Goal: Task Accomplishment & Management: Manage account settings

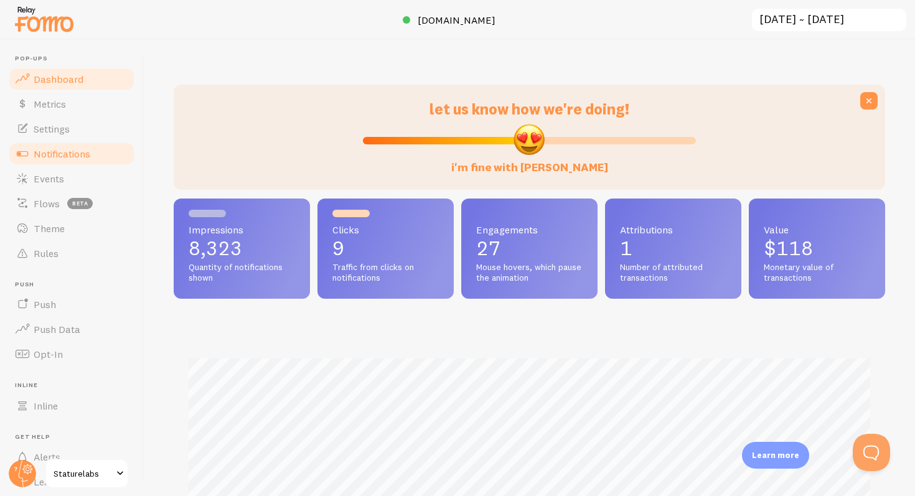
click at [67, 151] on span "Notifications" at bounding box center [62, 153] width 57 height 12
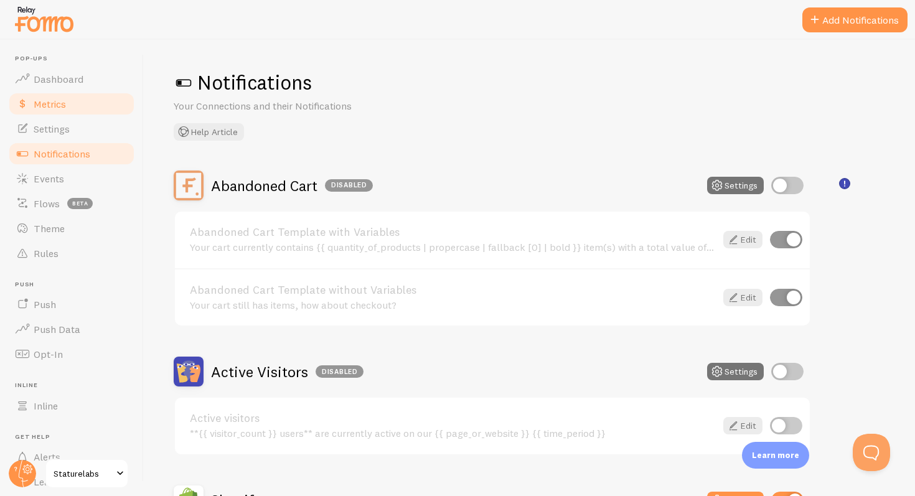
click at [45, 103] on span "Metrics" at bounding box center [50, 104] width 32 height 12
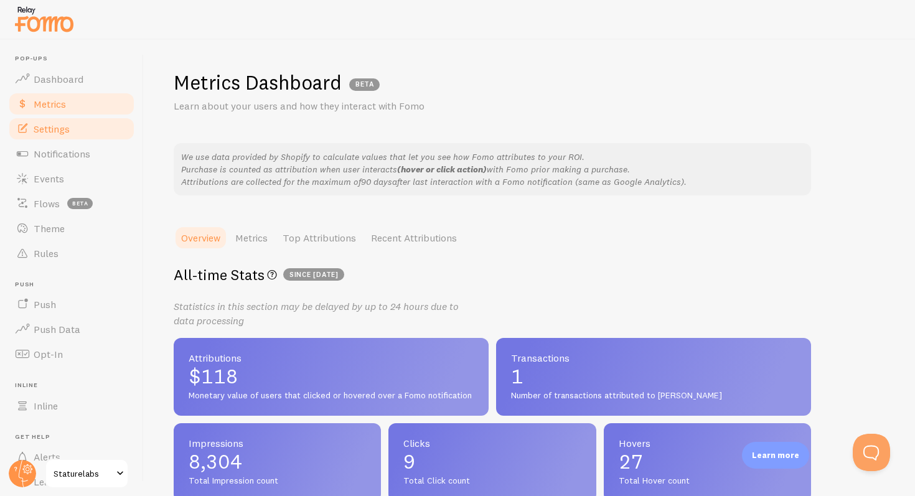
click at [54, 117] on link "Settings" at bounding box center [71, 128] width 128 height 25
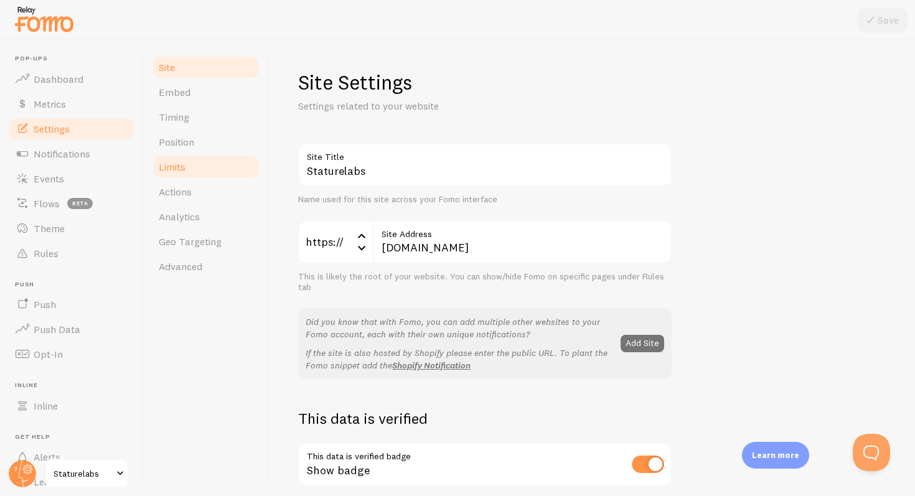
click at [194, 177] on link "Limits" at bounding box center [205, 166] width 109 height 25
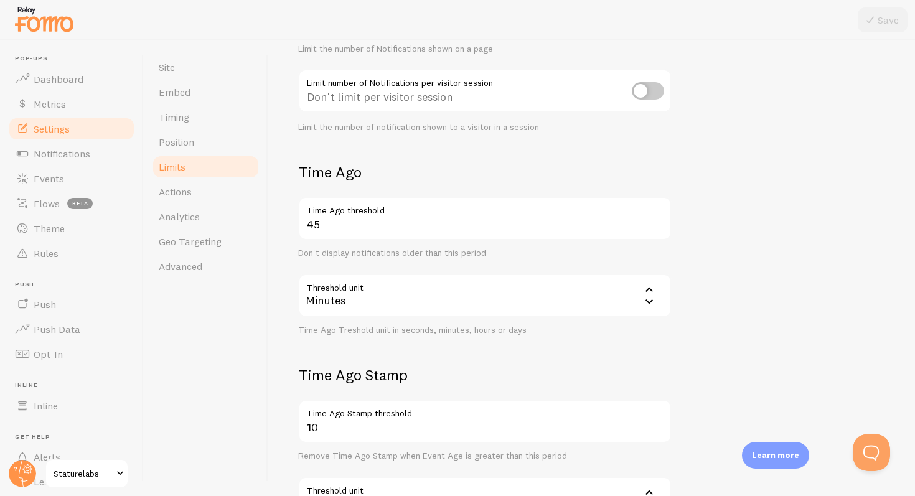
scroll to position [187, 0]
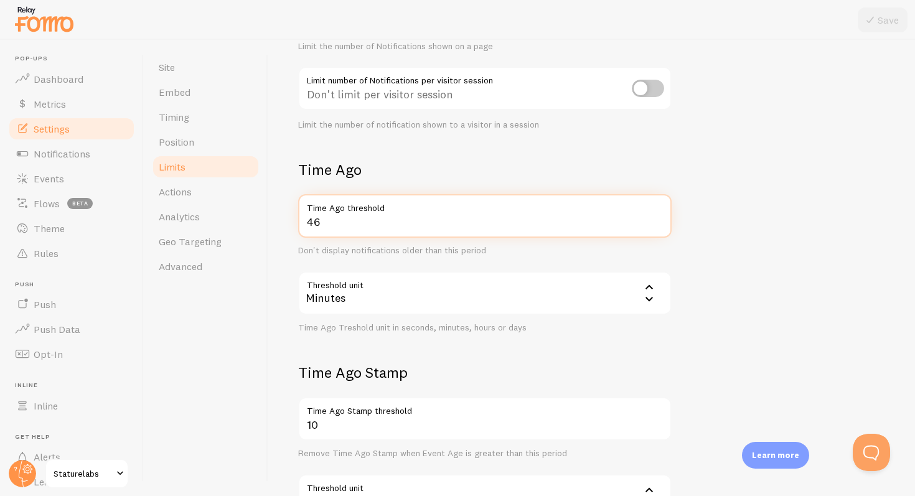
click at [658, 221] on input "46" at bounding box center [484, 216] width 373 height 44
click at [658, 221] on input "47" at bounding box center [484, 216] width 373 height 44
click at [658, 221] on input "48" at bounding box center [484, 216] width 373 height 44
click at [658, 221] on input "49" at bounding box center [484, 216] width 373 height 44
click at [658, 221] on input "50" at bounding box center [484, 216] width 373 height 44
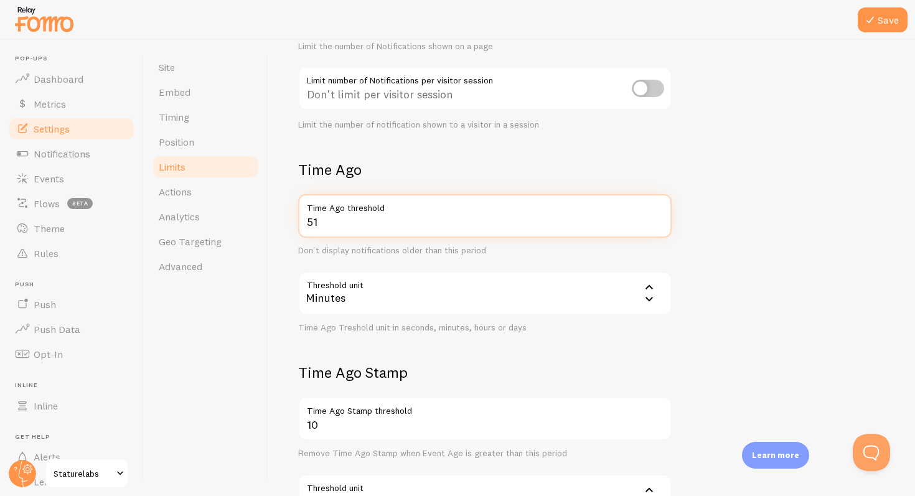
click at [658, 221] on input "51" at bounding box center [484, 216] width 373 height 44
click at [658, 221] on input "52" at bounding box center [484, 216] width 373 height 44
click at [658, 221] on input "53" at bounding box center [484, 216] width 373 height 44
click at [658, 221] on input "54" at bounding box center [484, 216] width 373 height 44
click at [658, 221] on input "55" at bounding box center [484, 216] width 373 height 44
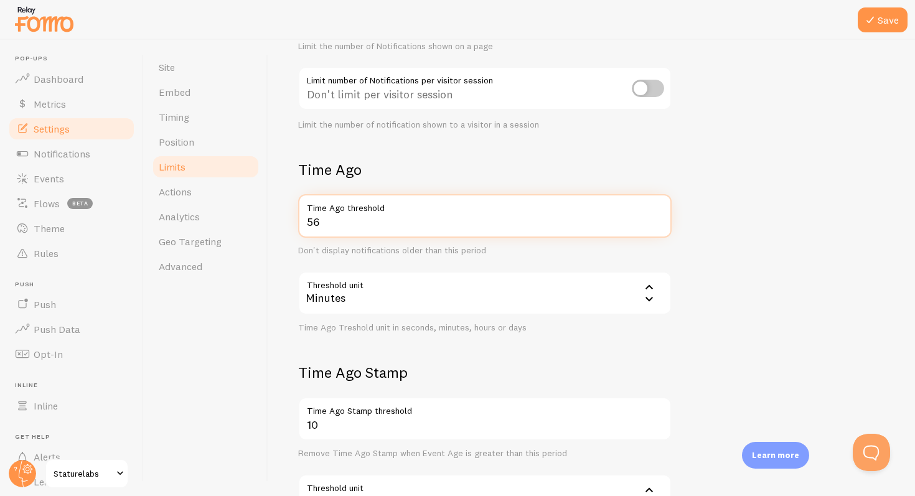
click at [658, 221] on input "56" at bounding box center [484, 216] width 373 height 44
click at [658, 221] on input "57" at bounding box center [484, 216] width 373 height 44
click at [658, 221] on input "58" at bounding box center [484, 216] width 373 height 44
click at [658, 221] on input "59" at bounding box center [484, 216] width 373 height 44
type input "60"
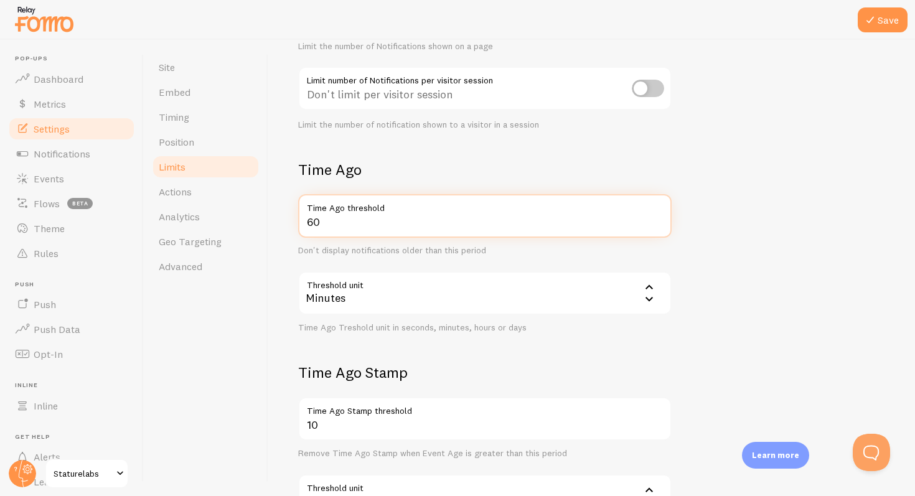
click at [658, 221] on input "60" at bounding box center [484, 216] width 373 height 44
click at [732, 216] on form "Notification Count 5 Max Notifications shown per page Limit the number of Notif…" at bounding box center [591, 246] width 587 height 580
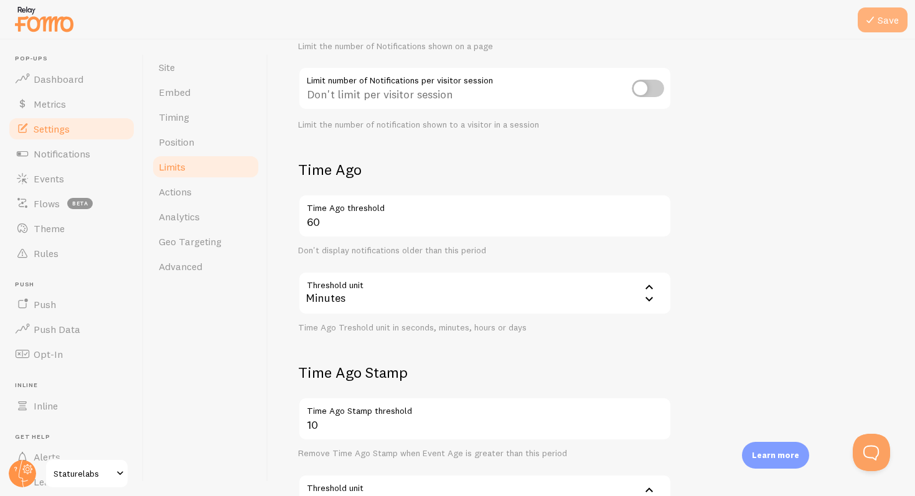
click at [888, 23] on button "Save" at bounding box center [883, 19] width 50 height 25
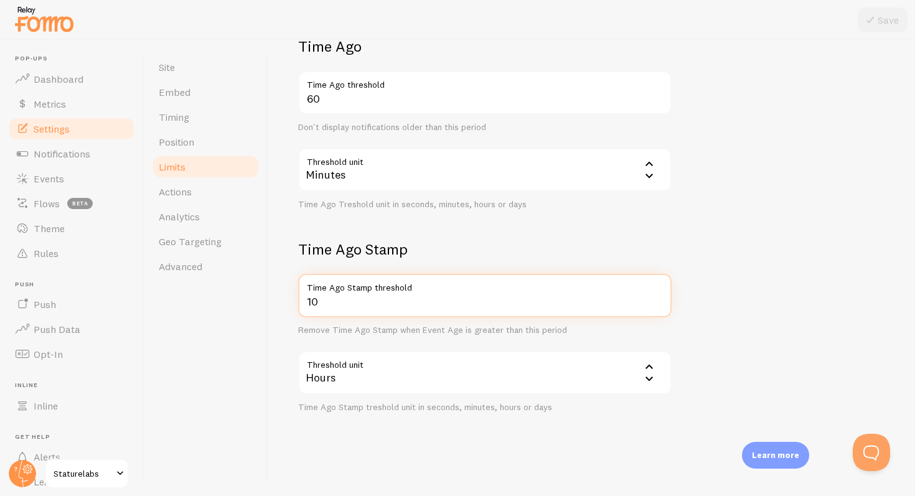
click at [584, 314] on input "10" at bounding box center [484, 296] width 373 height 44
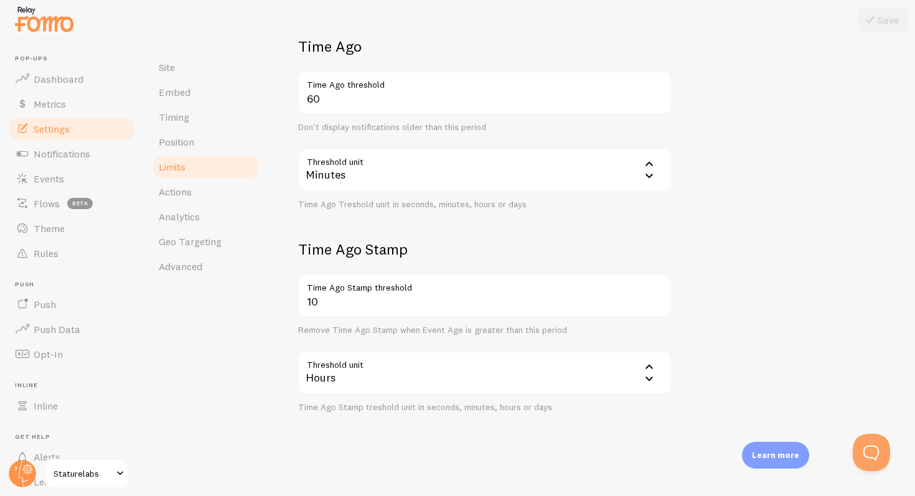
click at [718, 306] on form "Notification Count 5 Max Notifications shown per page Limit the number of Notif…" at bounding box center [591, 123] width 587 height 580
